Goal: Check status: Check status

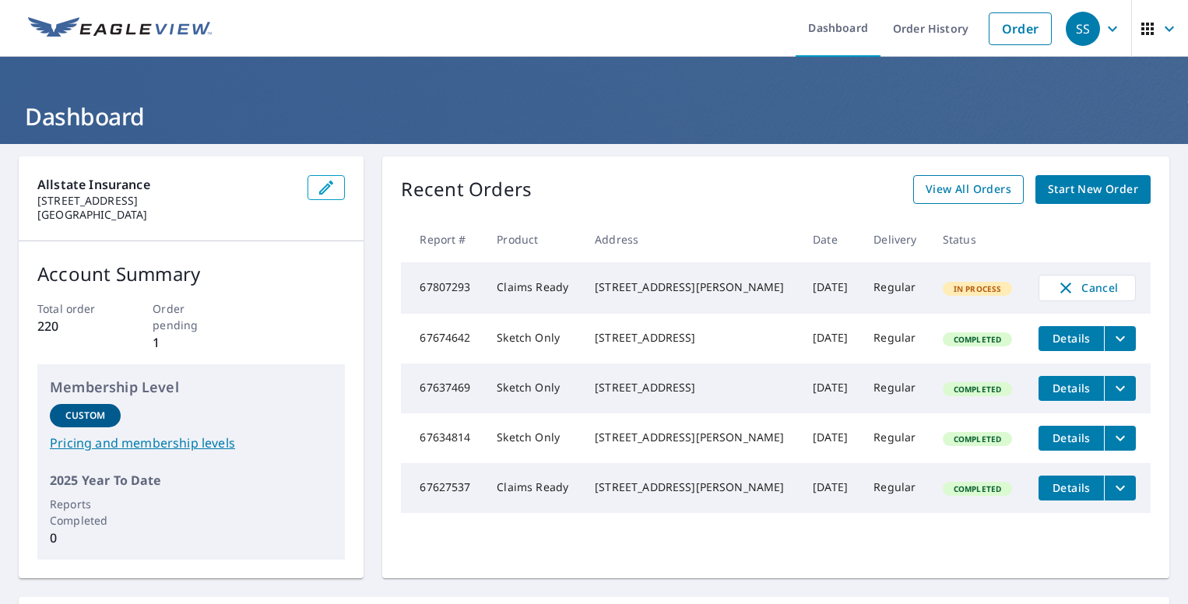
click at [943, 191] on span "View All Orders" at bounding box center [968, 189] width 86 height 19
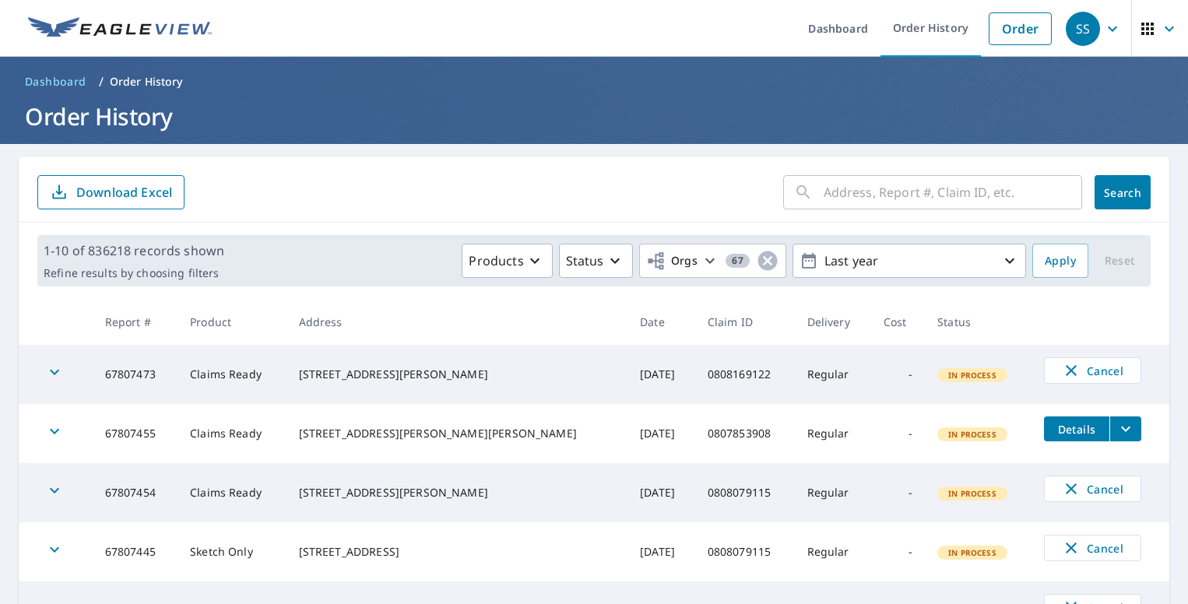
click at [827, 195] on input "text" at bounding box center [952, 192] width 258 height 44
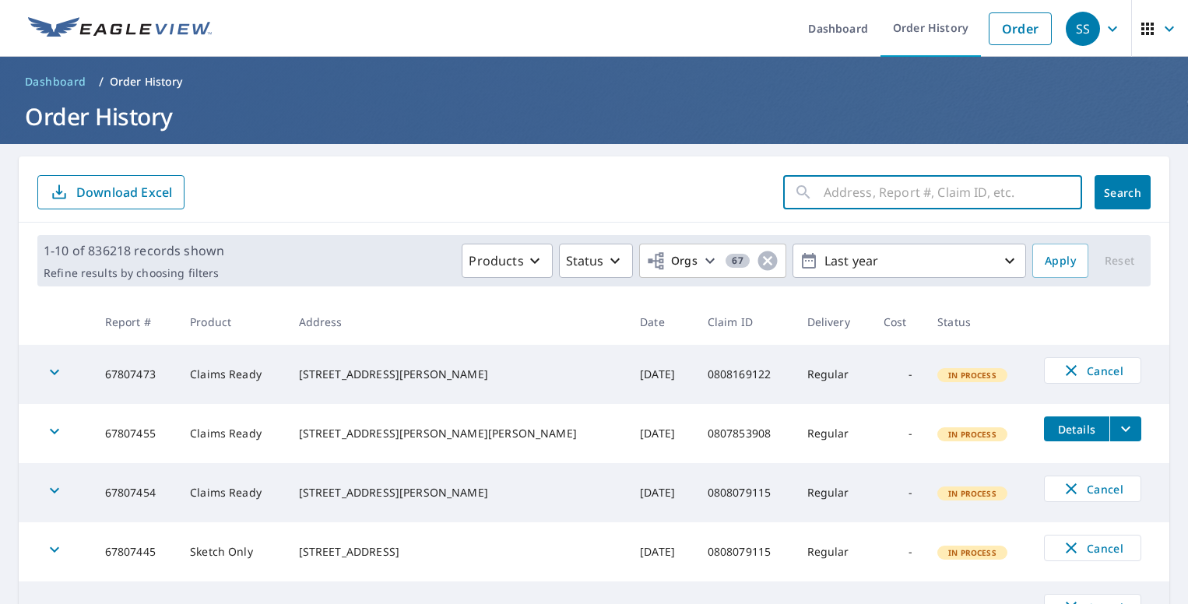
paste input "0754877637"
type input "0754877637"
click at [1107, 189] on span "Search" at bounding box center [1122, 192] width 31 height 15
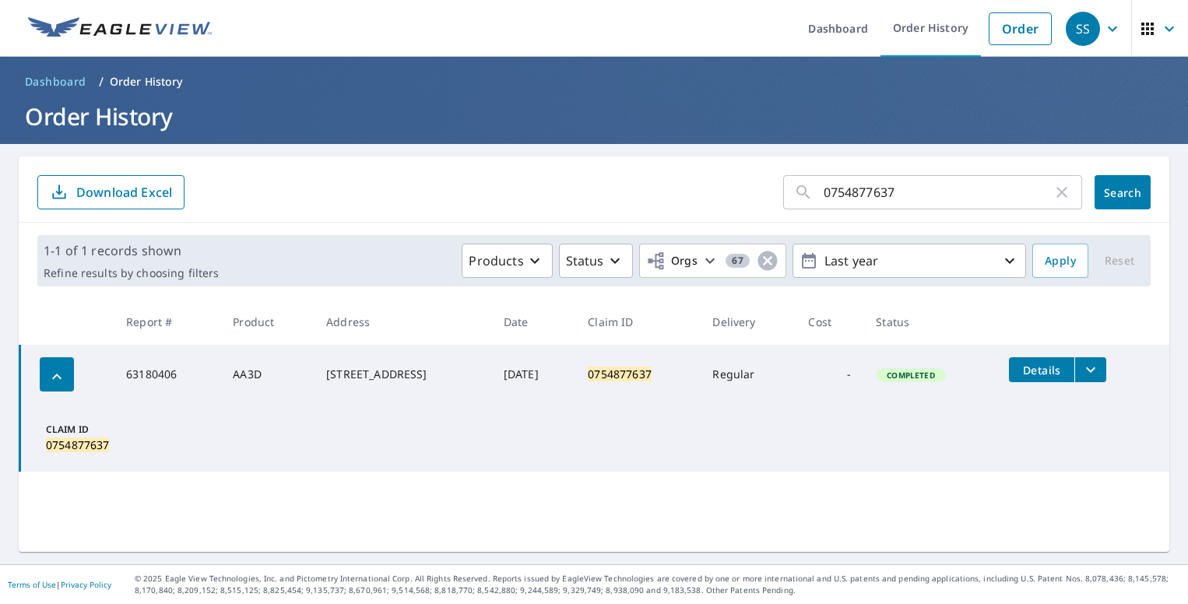
click at [1088, 377] on icon "filesDropdownBtn-63180406" at bounding box center [1090, 369] width 19 height 19
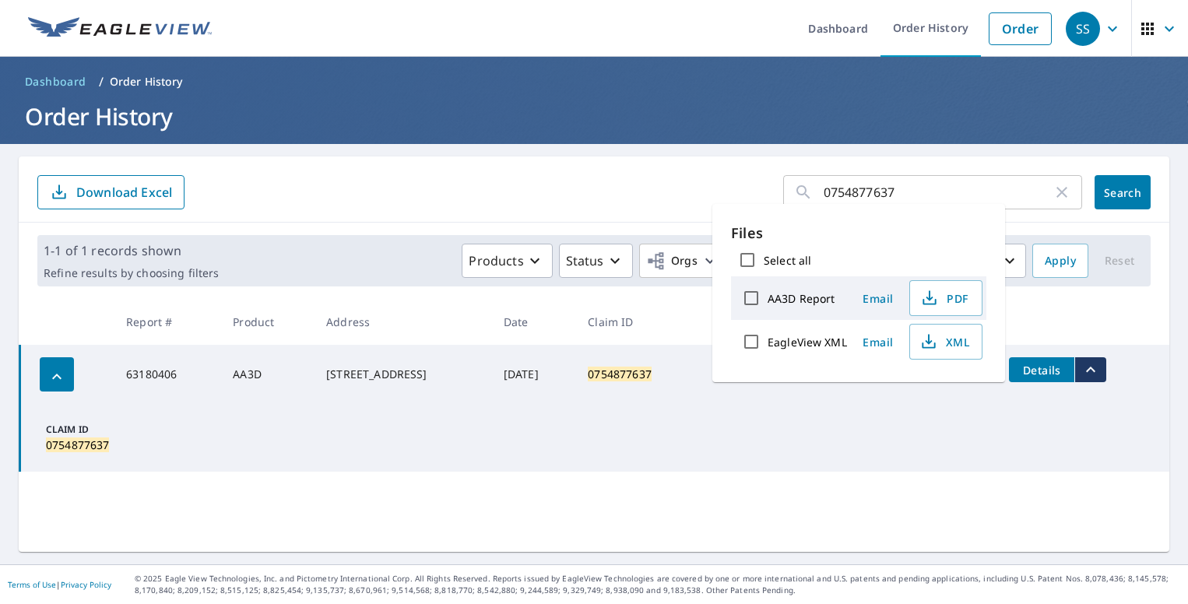
click at [776, 412] on td "Claim ID 0754877637" at bounding box center [594, 438] width 1149 height 68
